Goal: Transaction & Acquisition: Purchase product/service

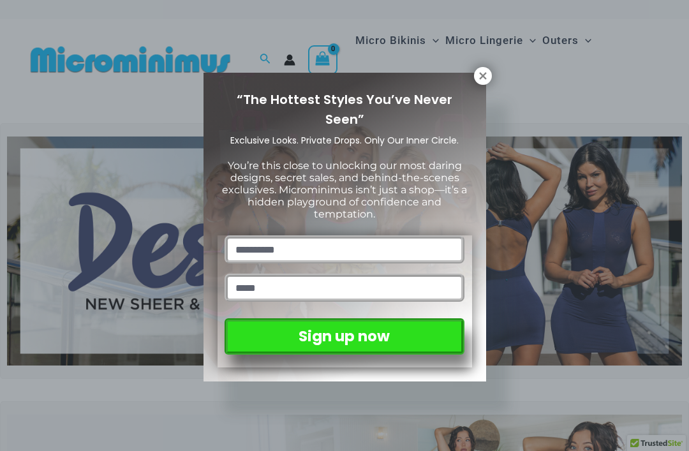
click at [483, 75] on icon at bounding box center [482, 75] width 7 height 7
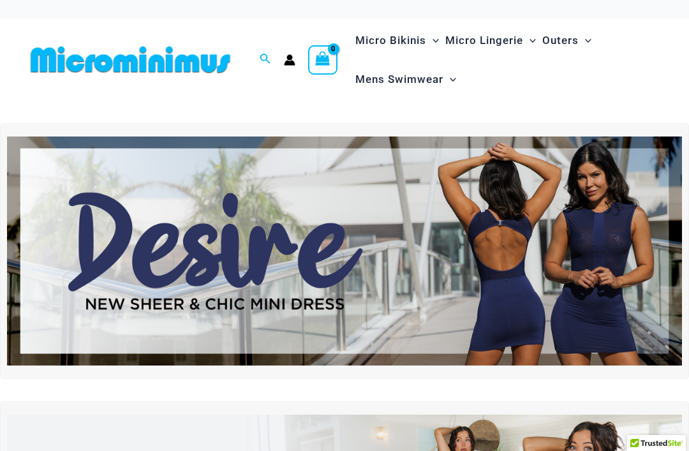
click at [481, 71] on ul "Micro Bikinis Menu Toggle Sexy Bikini Sets Bikini Tops Bikini Bottoms Menu Togg…" at bounding box center [506, 60] width 309 height 78
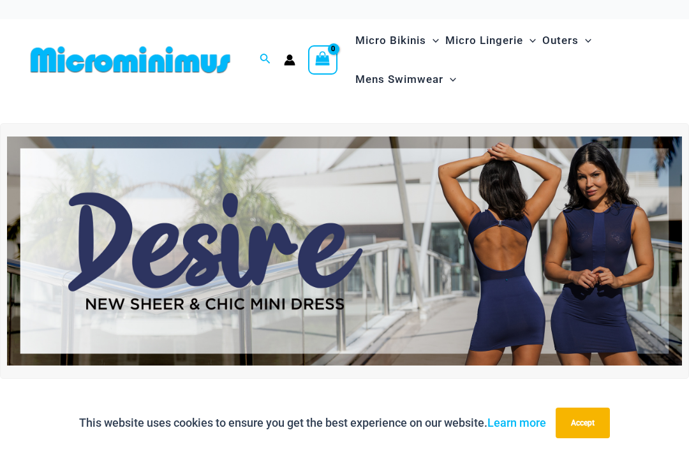
click at [265, 54] on icon "Search icon link" at bounding box center [265, 59] width 10 height 10
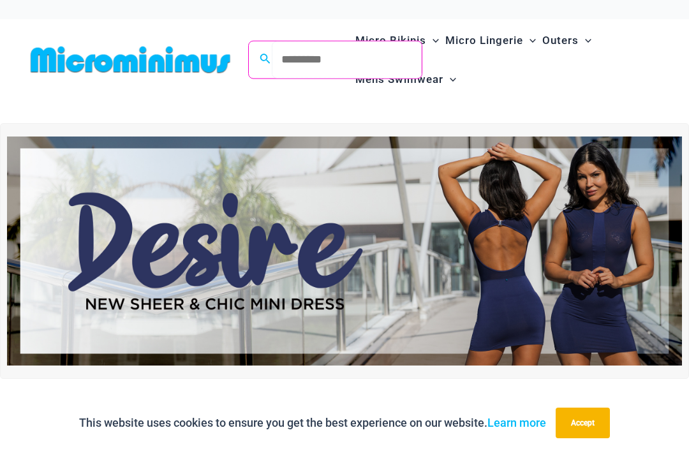
click at [319, 55] on input "Search for: Search" at bounding box center [347, 60] width 150 height 38
type input "****"
click button "Search" at bounding box center [0, 0] width 0 height 0
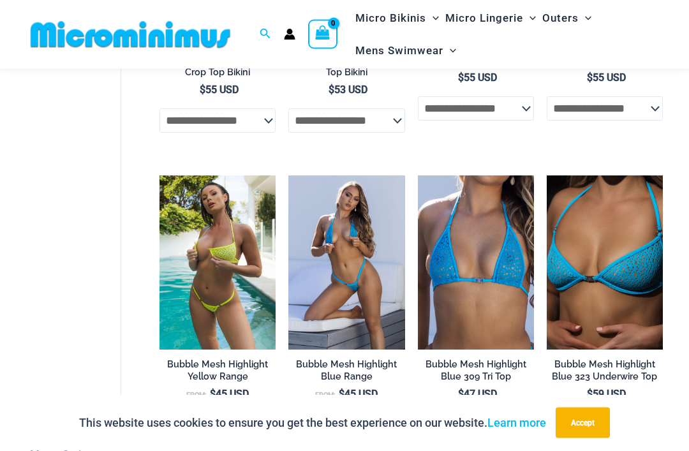
scroll to position [1563, 0]
click at [288, 175] on img at bounding box center [288, 175] width 0 height 0
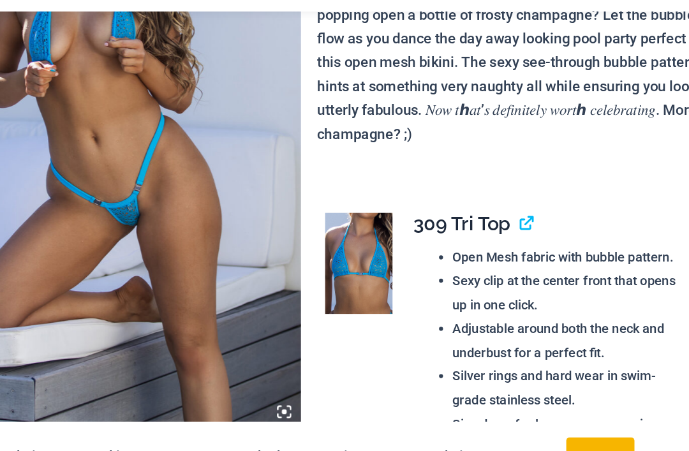
scroll to position [185, 0]
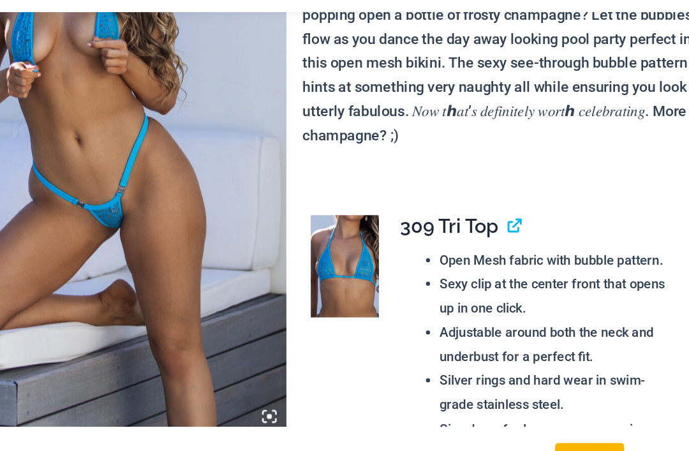
click at [363, 228] on img at bounding box center [390, 268] width 54 height 80
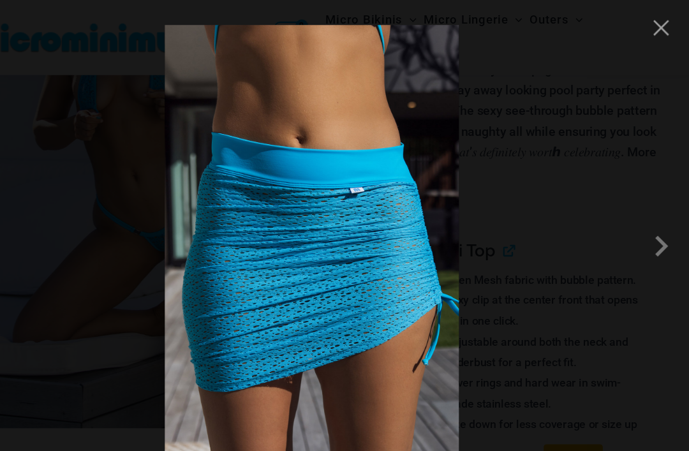
scroll to position [193, 0]
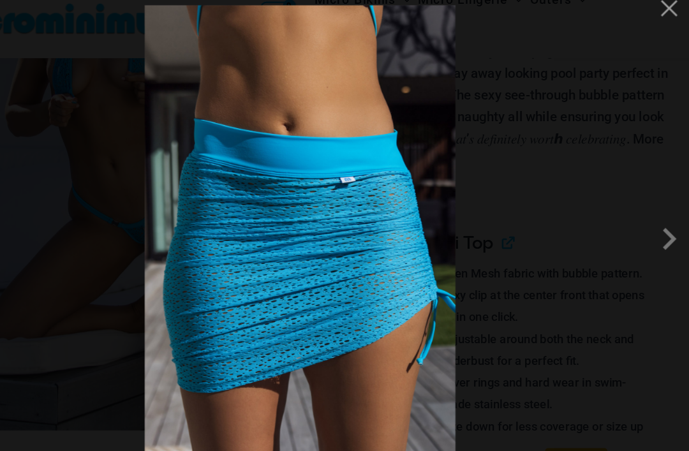
click at [644, 207] on span at bounding box center [663, 226] width 38 height 38
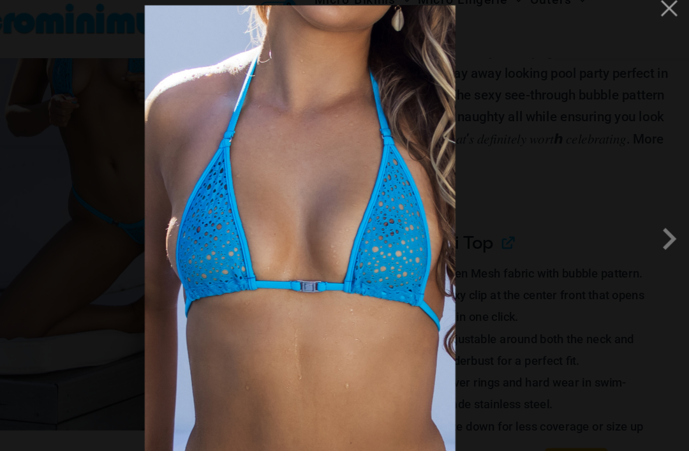
click at [644, 207] on span at bounding box center [663, 226] width 38 height 38
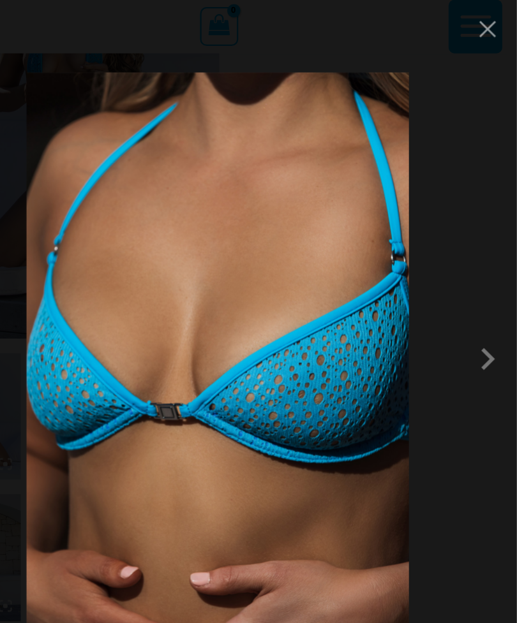
scroll to position [158, 0]
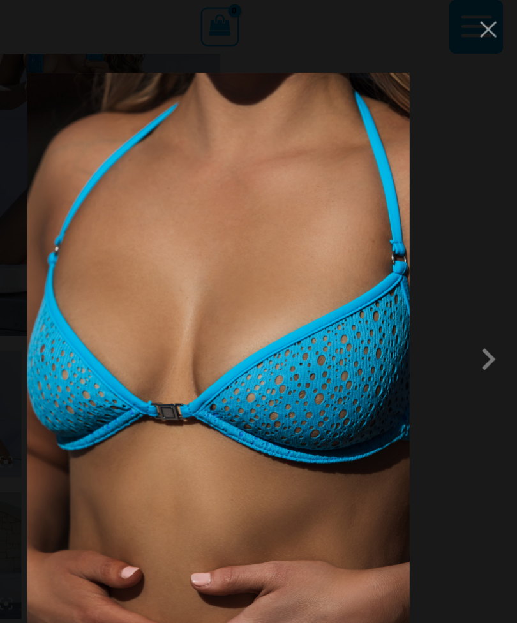
click at [472, 317] on span at bounding box center [491, 312] width 38 height 38
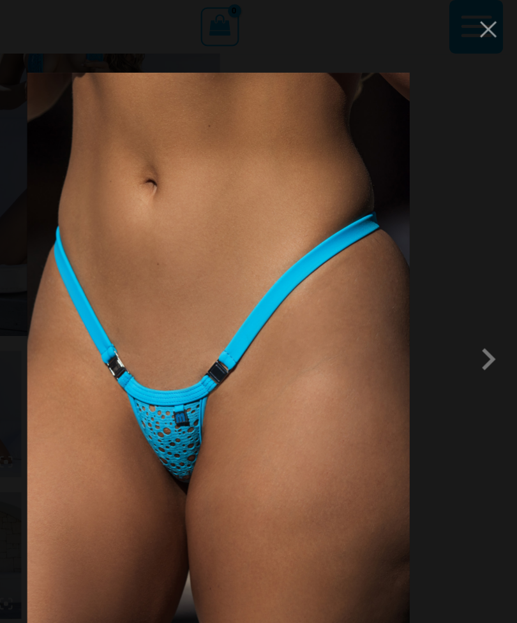
click at [472, 313] on span at bounding box center [491, 312] width 38 height 38
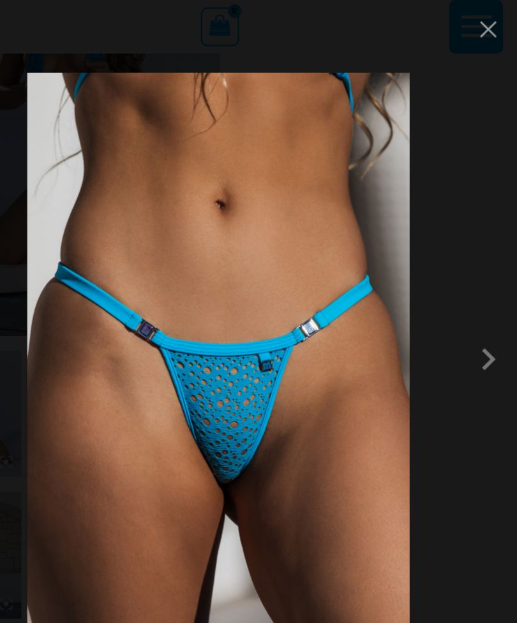
click at [472, 307] on span at bounding box center [491, 312] width 38 height 38
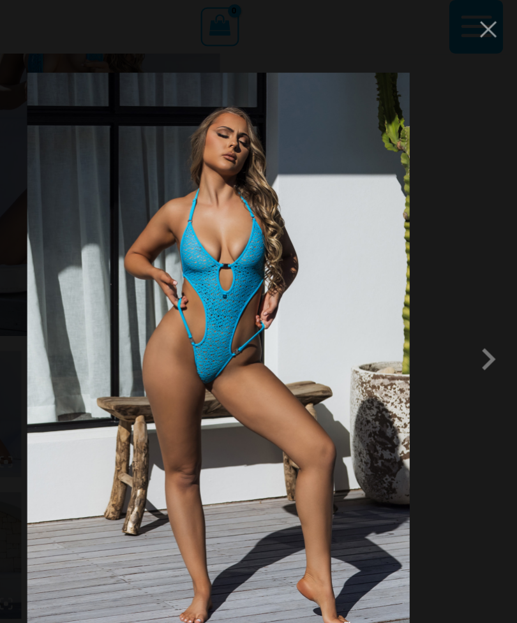
click at [472, 314] on span at bounding box center [491, 312] width 38 height 38
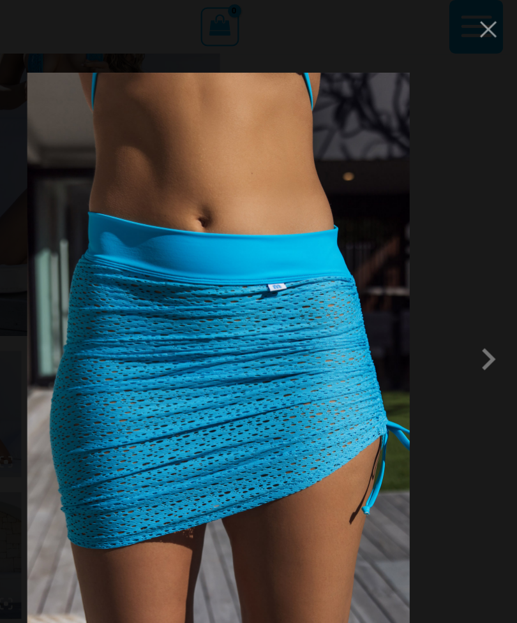
click at [472, 307] on span at bounding box center [491, 312] width 38 height 38
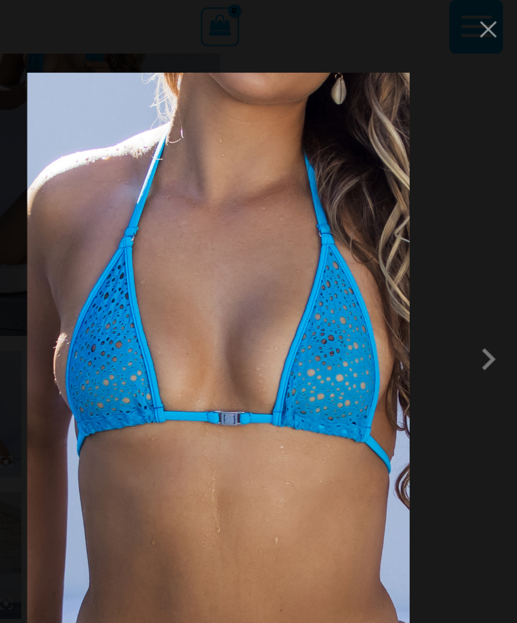
click at [472, 310] on span at bounding box center [491, 312] width 38 height 38
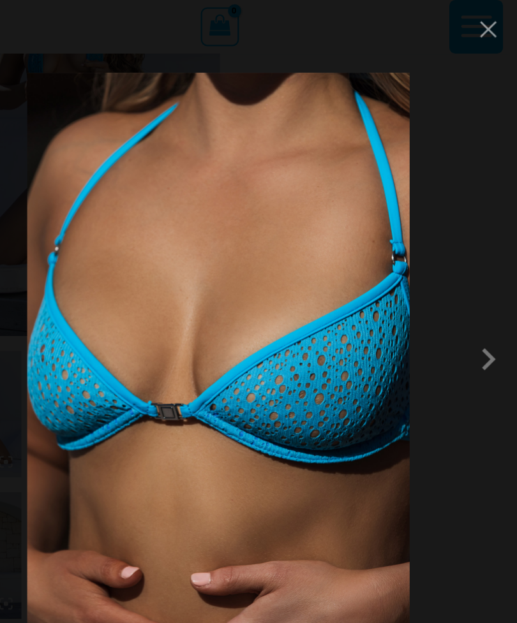
click at [472, 309] on span at bounding box center [491, 312] width 38 height 38
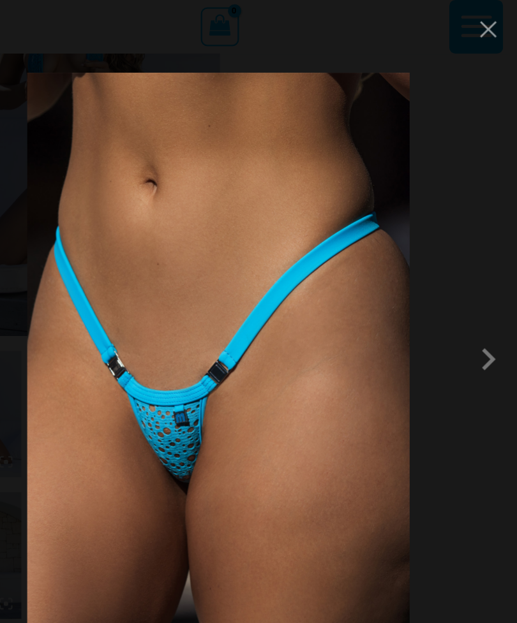
click at [472, 309] on span at bounding box center [491, 312] width 38 height 38
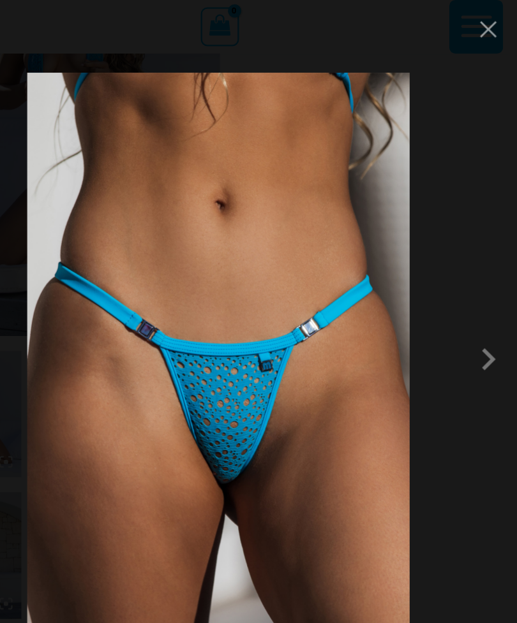
click at [472, 310] on span at bounding box center [491, 312] width 38 height 38
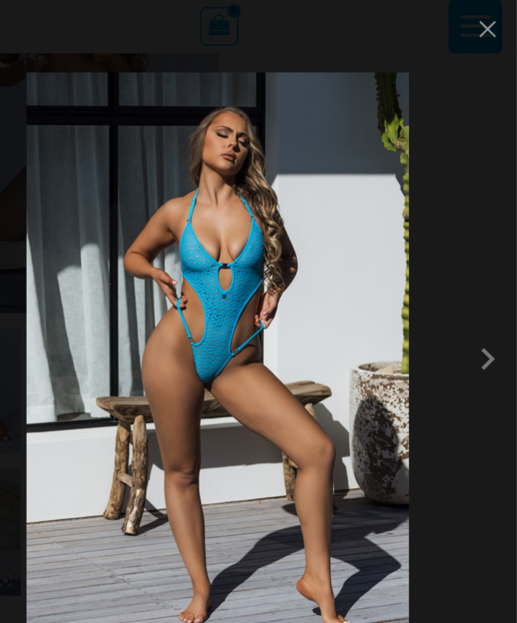
scroll to position [180, 0]
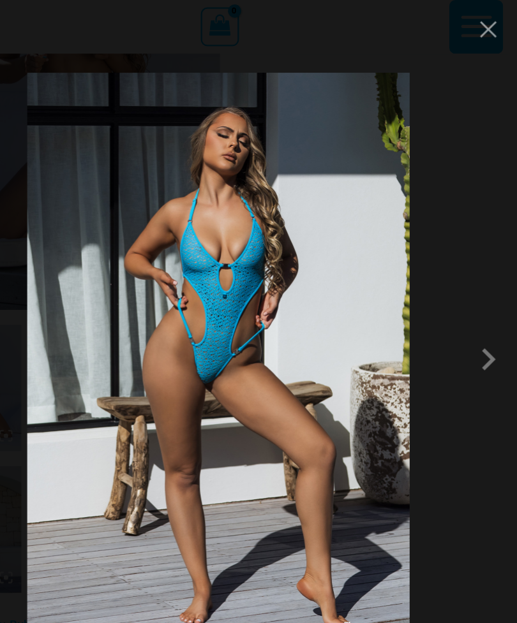
click at [472, 305] on span at bounding box center [491, 312] width 38 height 38
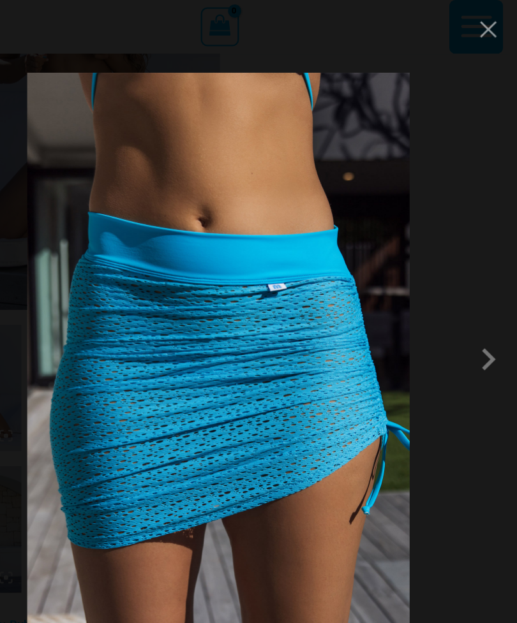
click at [472, 306] on span at bounding box center [491, 312] width 38 height 38
click at [472, 321] on span at bounding box center [491, 312] width 38 height 38
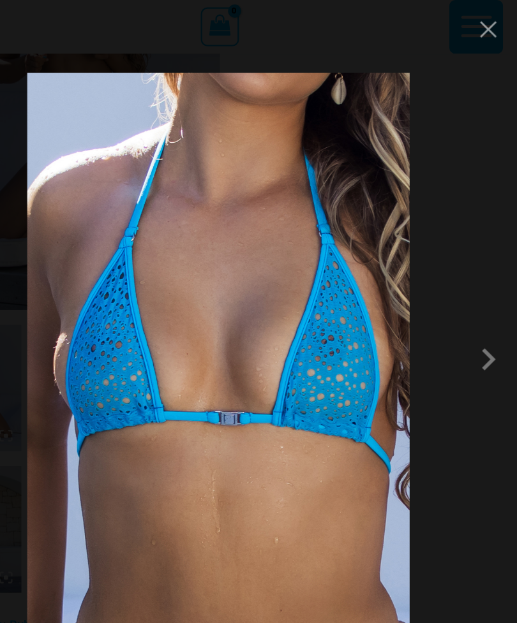
click at [472, 309] on span at bounding box center [491, 312] width 38 height 38
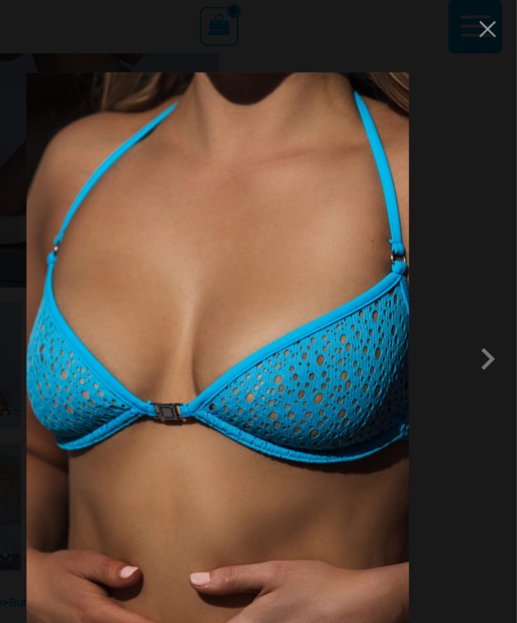
scroll to position [202, 0]
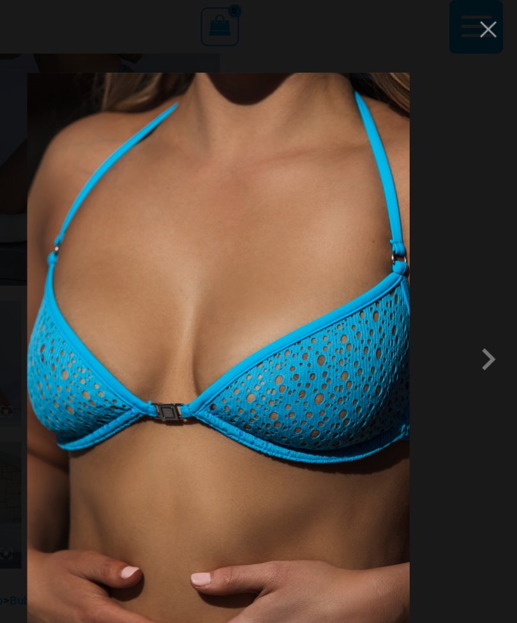
click at [481, 28] on button "Close" at bounding box center [490, 25] width 19 height 19
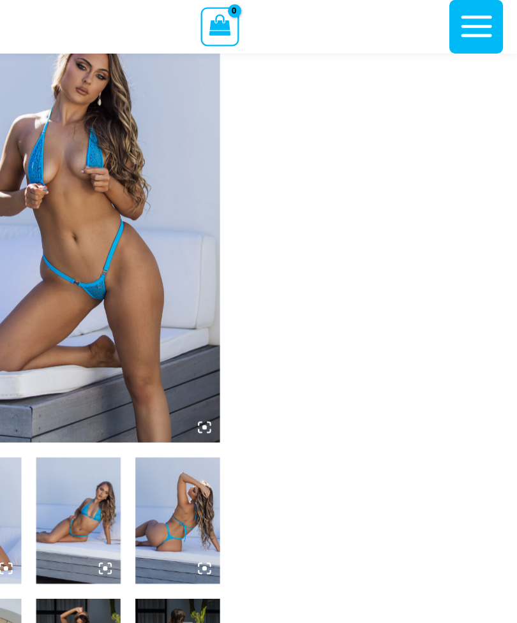
scroll to position [0, 0]
